Goal: Register for event/course

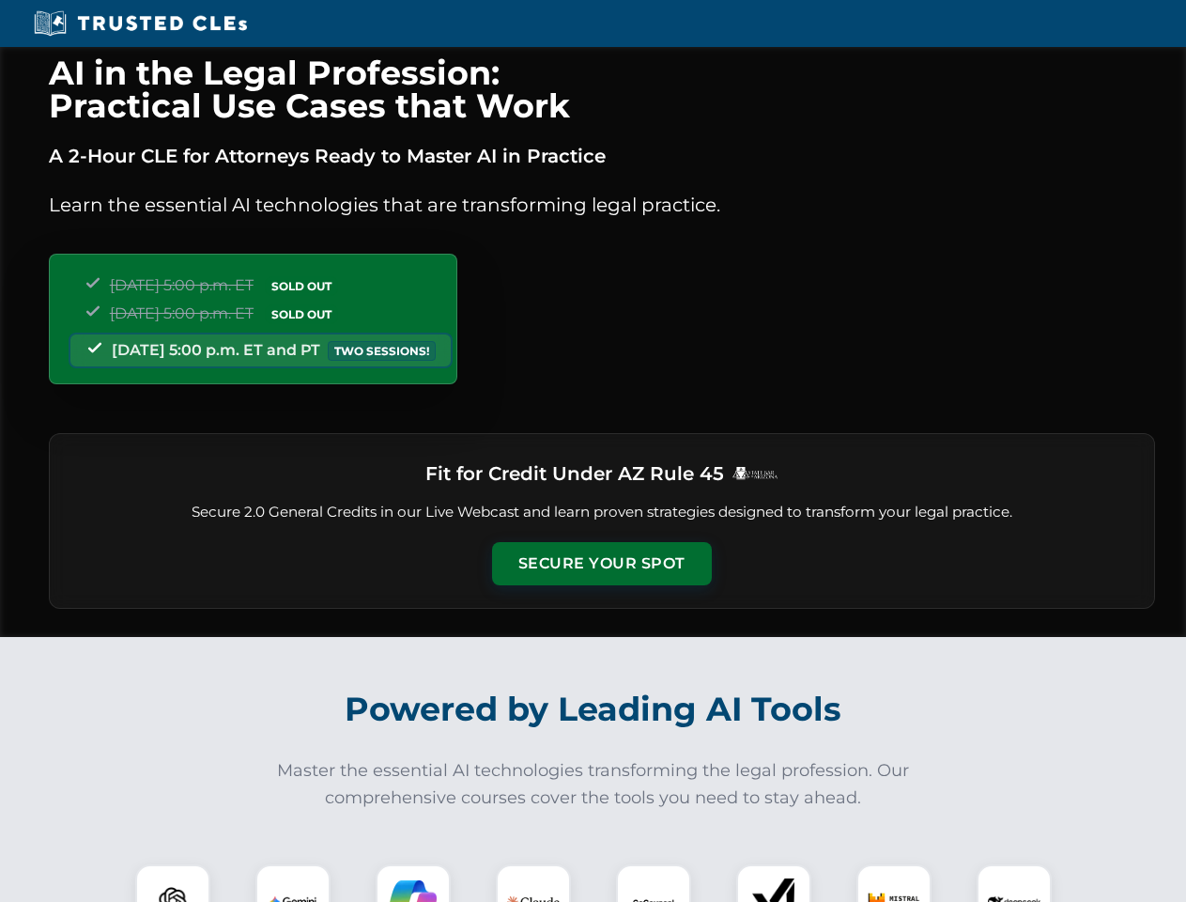
click at [601, 564] on button "Secure Your Spot" at bounding box center [602, 563] width 220 height 43
click at [173, 883] on img at bounding box center [173, 902] width 54 height 54
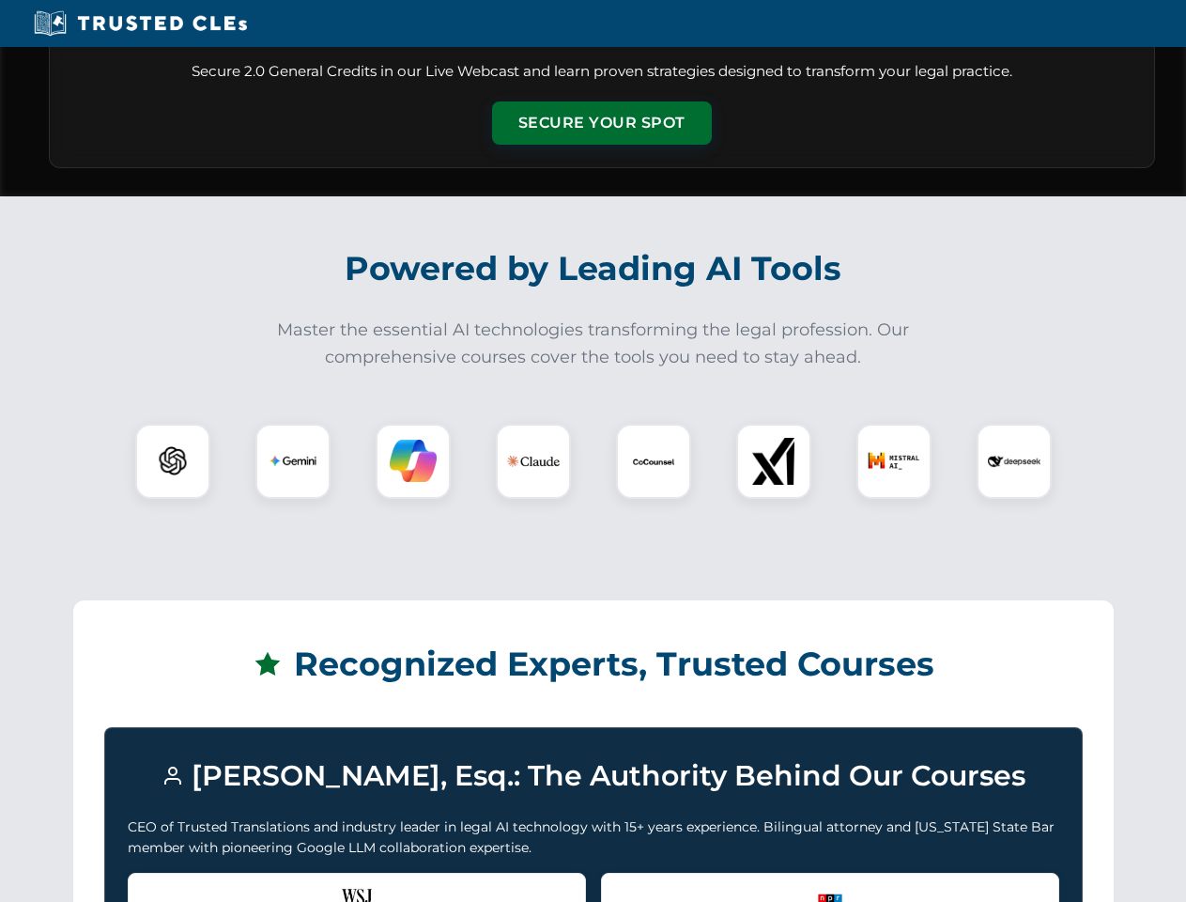
click at [293, 883] on div "Recognized by the WSJ [PERSON_NAME] was featured for his expertise in AI legal …" at bounding box center [357, 910] width 458 height 75
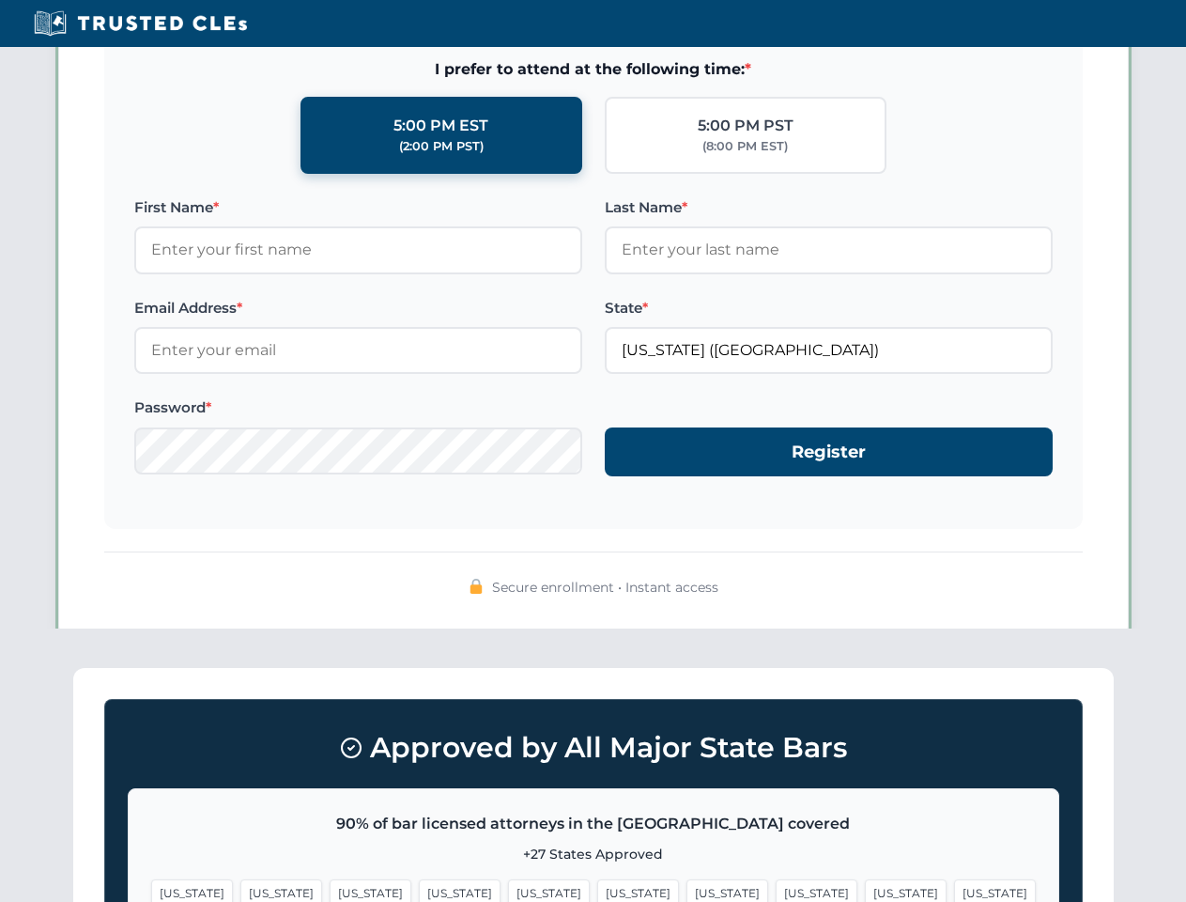
click at [687, 883] on span "[US_STATE]" at bounding box center [728, 892] width 82 height 27
click at [865, 883] on span "[US_STATE]" at bounding box center [906, 892] width 82 height 27
